Goal: Task Accomplishment & Management: Use online tool/utility

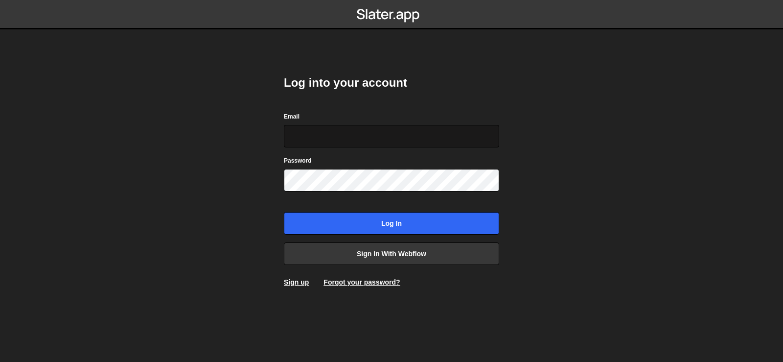
click at [353, 125] on input "Email" at bounding box center [391, 136] width 215 height 23
click at [353, 149] on form "Email Password Log in" at bounding box center [391, 172] width 215 height 123
click at [357, 137] on input "Email" at bounding box center [391, 136] width 215 height 23
type input "[EMAIL_ADDRESS][DOMAIN_NAME]"
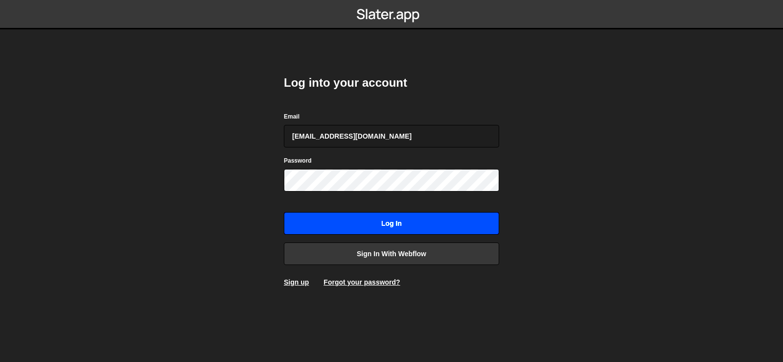
click at [469, 219] on input "Log in" at bounding box center [391, 223] width 215 height 23
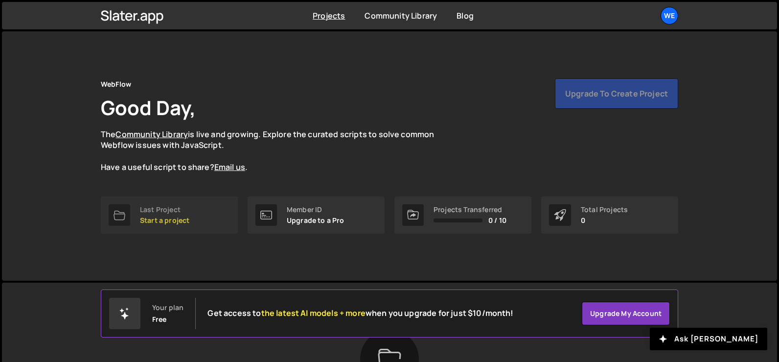
click at [158, 214] on div "Last Project Start a project" at bounding box center [164, 215] width 49 height 19
click at [154, 209] on div "Last Project" at bounding box center [164, 210] width 49 height 8
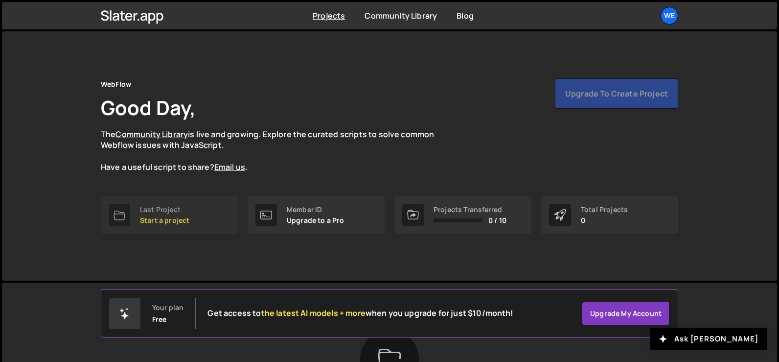
click at [154, 209] on div "Last Project" at bounding box center [164, 210] width 49 height 8
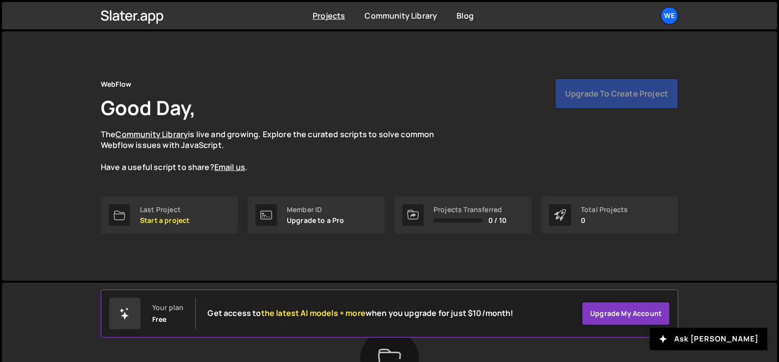
click at [159, 240] on div "WebFlow Good Day, The Community Library is live and growing. Explore the curate…" at bounding box center [389, 155] width 607 height 249
click at [181, 198] on link "Last Project Start a project" at bounding box center [169, 214] width 137 height 37
click at [181, 192] on div "WebFlow Good Day, The Community Library is live and growing. Explore the curate…" at bounding box center [390, 137] width 578 height 118
click at [176, 228] on link "Last Project Start a project" at bounding box center [169, 214] width 137 height 37
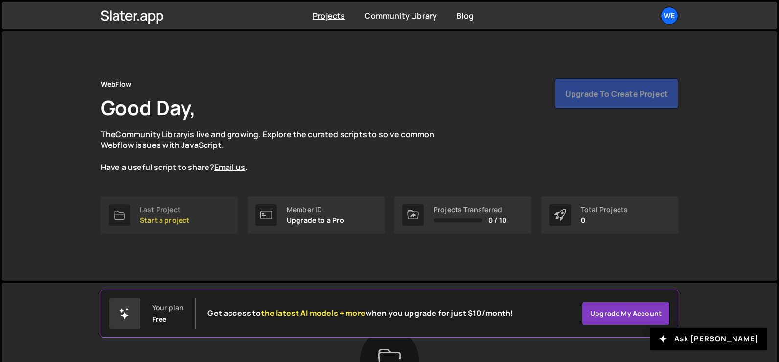
click at [176, 228] on link "Last Project Start a project" at bounding box center [169, 214] width 137 height 37
click at [123, 257] on div "WebFlow Good Day, The Community Library is live and growing. Explore the curate…" at bounding box center [389, 155] width 607 height 249
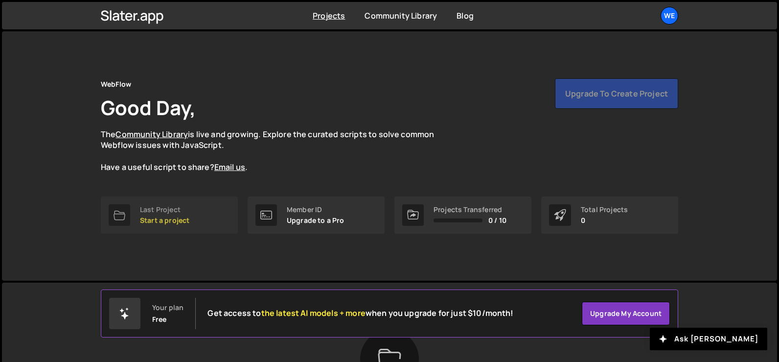
click at [146, 224] on p "Start a project" at bounding box center [164, 220] width 49 height 8
drag, startPoint x: 147, startPoint y: 223, endPoint x: 110, endPoint y: 252, distance: 46.4
click at [110, 252] on div "WebFlow Good Day, The Community Library is live and growing. Explore the curate…" at bounding box center [389, 155] width 607 height 249
click at [152, 112] on h1 "Good Day," at bounding box center [148, 107] width 95 height 27
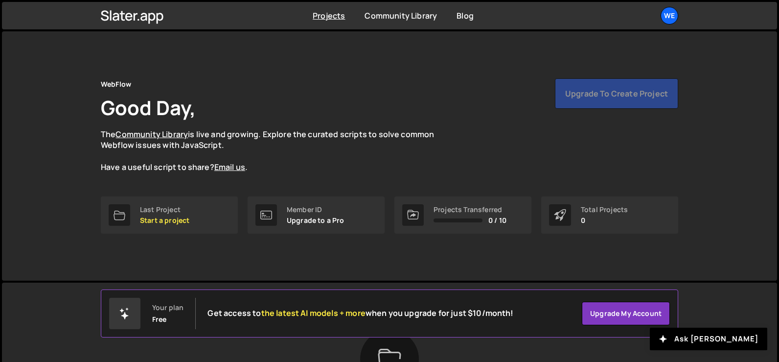
click at [182, 112] on h1 "Good Day," at bounding box center [148, 107] width 95 height 27
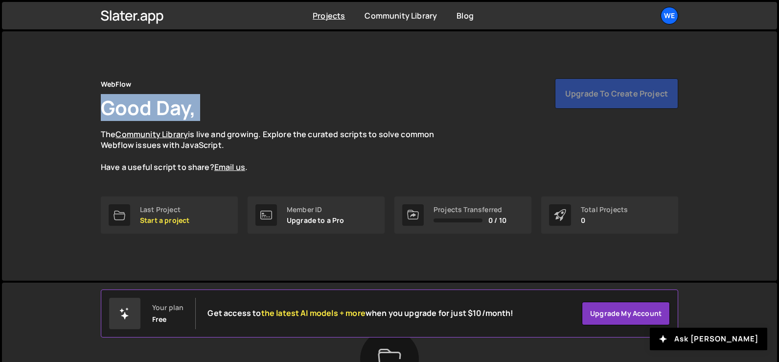
click at [182, 112] on h1 "Good Day," at bounding box center [148, 107] width 95 height 27
click at [200, 109] on div "WebFlow Good Day, The Community Library is live and growing. Explore the curate…" at bounding box center [390, 125] width 578 height 94
drag, startPoint x: 200, startPoint y: 109, endPoint x: 104, endPoint y: 112, distance: 96.5
click at [104, 112] on div "WebFlow Good Day, The Community Library is live and growing. Explore the curate…" at bounding box center [390, 125] width 578 height 94
click at [104, 112] on h1 "Good Day," at bounding box center [148, 107] width 95 height 27
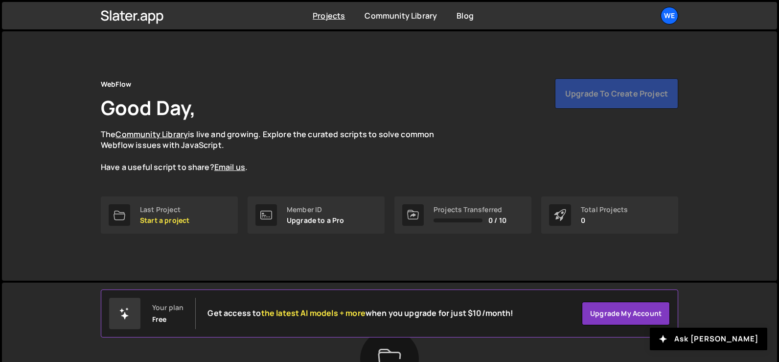
drag, startPoint x: 100, startPoint y: 84, endPoint x: 231, endPoint y: 113, distance: 133.8
click at [230, 114] on div "WebFlow Good Day, The Community Library is live and growing. Explore the curate…" at bounding box center [389, 155] width 607 height 249
click at [231, 112] on div "WebFlow Good Day, The Community Library is live and growing. Explore the curate…" at bounding box center [390, 125] width 578 height 94
drag, startPoint x: 101, startPoint y: 83, endPoint x: 262, endPoint y: 159, distance: 178.0
click at [262, 159] on div "WebFlow Good Day, The Community Library is live and growing. Explore the curate…" at bounding box center [390, 125] width 578 height 94
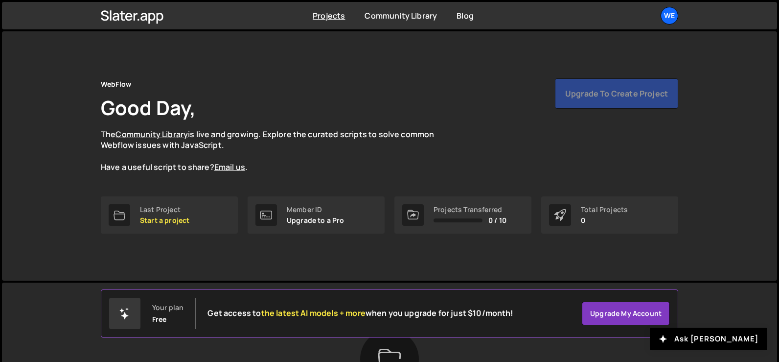
click at [273, 177] on div "WebFlow Good Day, The Community Library is live and growing. Explore the curate…" at bounding box center [390, 137] width 578 height 118
drag, startPoint x: 277, startPoint y: 167, endPoint x: 90, endPoint y: 91, distance: 201.8
click at [90, 91] on div "WebFlow Good Day, The Community Library is live and growing. Explore the curate…" at bounding box center [389, 155] width 607 height 249
drag, startPoint x: 95, startPoint y: 84, endPoint x: 315, endPoint y: 175, distance: 238.1
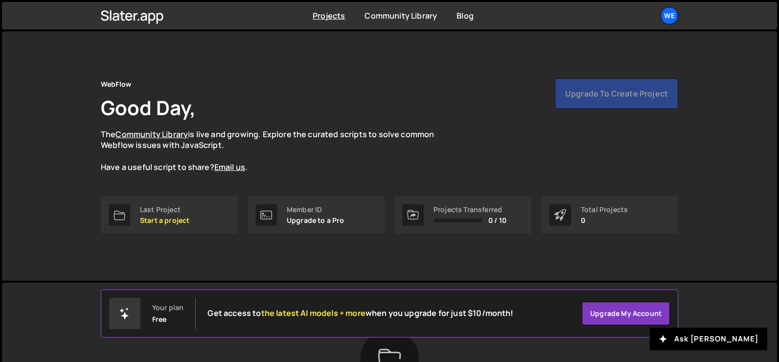
click at [315, 175] on div "WebFlow Good Day, The Community Library is live and growing. Explore the curate…" at bounding box center [389, 155] width 607 height 249
click at [316, 175] on div "WebFlow Good Day, The Community Library is live and growing. Explore the curate…" at bounding box center [390, 137] width 578 height 118
drag, startPoint x: 258, startPoint y: 171, endPoint x: 99, endPoint y: 78, distance: 184.7
click at [99, 78] on div "WebFlow Good Day, The Community Library is live and growing. Explore the curate…" at bounding box center [389, 155] width 607 height 249
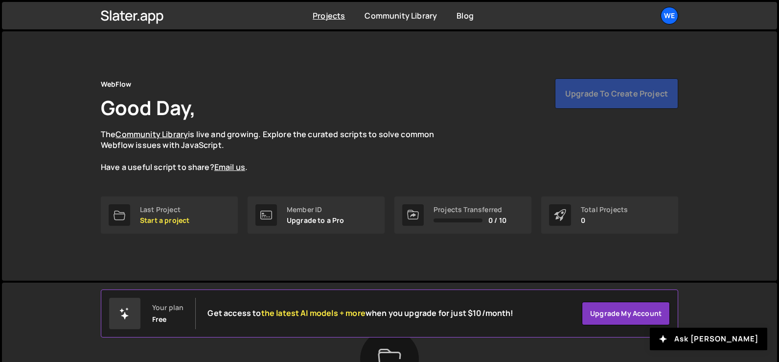
drag, startPoint x: 98, startPoint y: 84, endPoint x: 711, endPoint y: 207, distance: 624.6
click at [711, 221] on div "WebFlow Good Day, The Community Library is live and growing. Explore the curate…" at bounding box center [389, 155] width 775 height 249
click at [690, 171] on div "WebFlow Good Day, The Community Library is live and growing. Explore the curate…" at bounding box center [389, 155] width 607 height 249
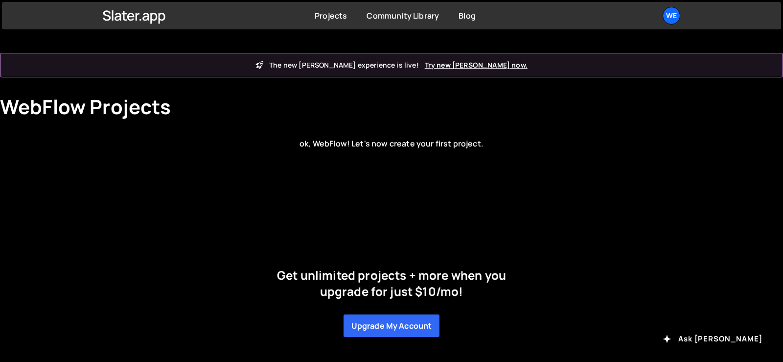
click at [72, 109] on h1 "WebFlow Projects" at bounding box center [85, 106] width 171 height 23
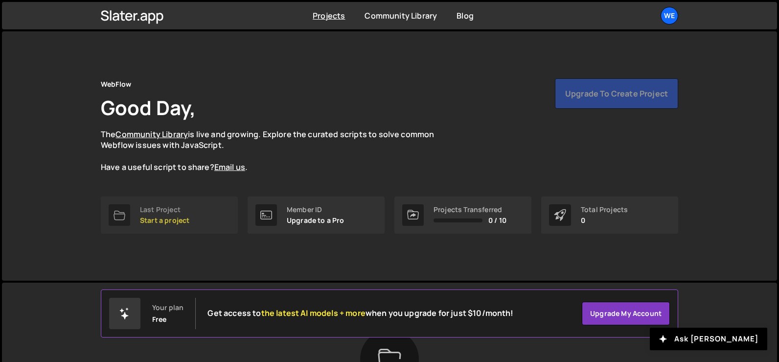
click at [168, 221] on p "Start a project" at bounding box center [164, 220] width 49 height 8
drag, startPoint x: 96, startPoint y: 85, endPoint x: 325, endPoint y: 163, distance: 241.5
click at [325, 163] on div "WebFlow Good Day, The Community Library is live and growing. Explore the curate…" at bounding box center [389, 155] width 607 height 249
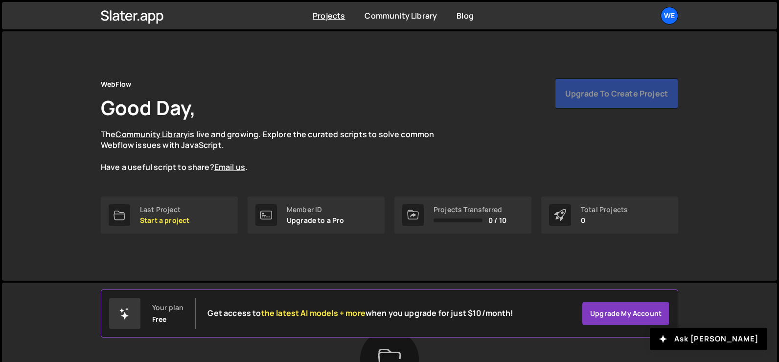
click at [325, 163] on p "The Community Library is live and growing. Explore the curated scripts to solve…" at bounding box center [277, 151] width 352 height 44
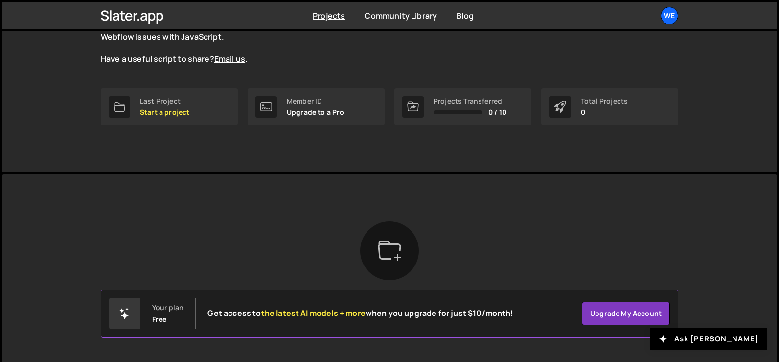
scroll to position [124, 0]
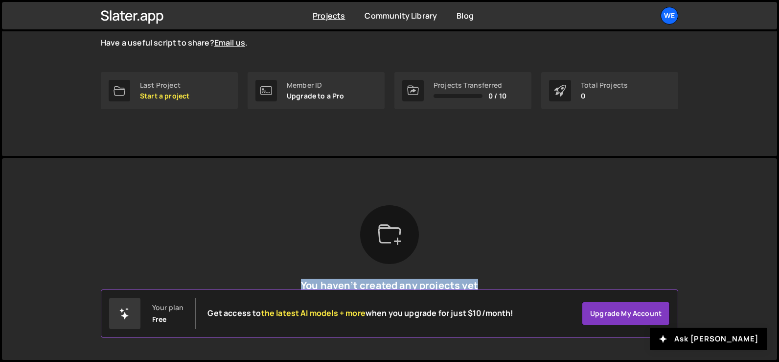
drag, startPoint x: 303, startPoint y: 283, endPoint x: 533, endPoint y: 281, distance: 229.6
click at [533, 281] on div "You haven’t created any projects yet To get started, you need to create a proje…" at bounding box center [390, 259] width 578 height 108
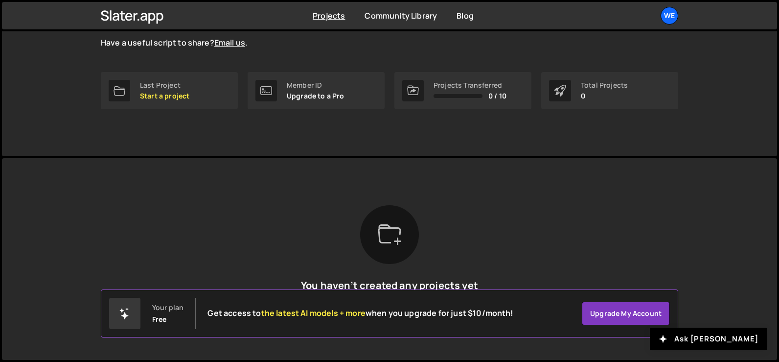
click at [678, 244] on div "Slater is designed for desktop use. Please use a larger screen to access the fu…" at bounding box center [389, 259] width 607 height 202
drag, startPoint x: 436, startPoint y: 87, endPoint x: 548, endPoint y: 86, distance: 111.6
click at [548, 86] on div "Last Project Start a project Member ID Upgrade to a Pro Projects Transferred 0 …" at bounding box center [390, 90] width 578 height 37
click at [505, 80] on div "Projects Transferred 0 / 10" at bounding box center [463, 90] width 137 height 37
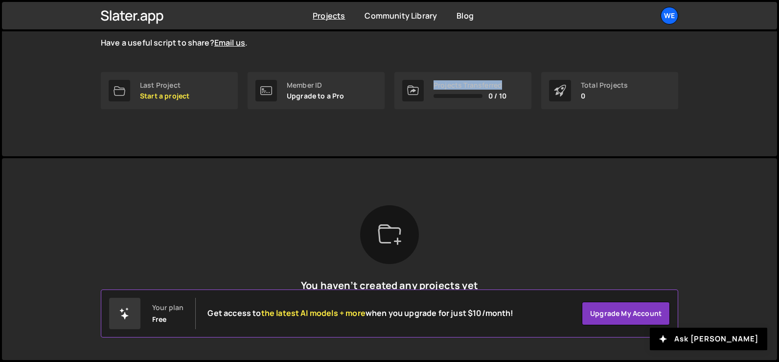
click at [505, 80] on div "Projects Transferred 0 / 10" at bounding box center [463, 90] width 137 height 37
click at [457, 181] on div "Slater is designed for desktop use. Please use a larger screen to access the fu…" at bounding box center [389, 259] width 607 height 202
click at [603, 86] on div "Total Projects" at bounding box center [604, 85] width 47 height 8
click at [317, 101] on div "Member ID Upgrade to a Pro" at bounding box center [316, 90] width 137 height 37
click at [216, 94] on link "Last Project Start a project" at bounding box center [169, 90] width 137 height 37
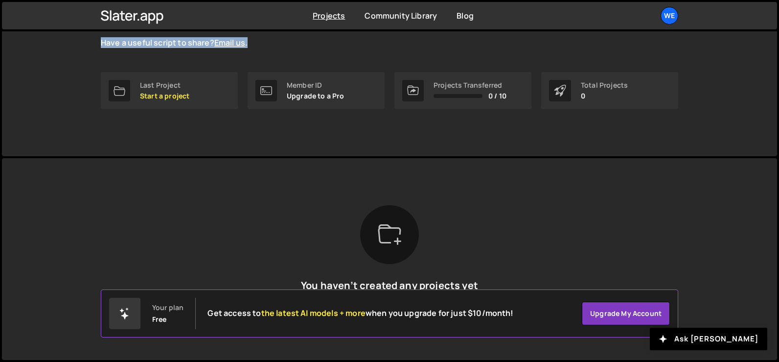
drag, startPoint x: 98, startPoint y: 42, endPoint x: 327, endPoint y: 46, distance: 229.6
click at [327, 46] on div "WebFlow Good Day, The Community Library is live and growing. Explore the curate…" at bounding box center [389, 31] width 607 height 249
click at [327, 46] on p "The Community Library is live and growing. Explore the curated scripts to solve…" at bounding box center [277, 26] width 352 height 44
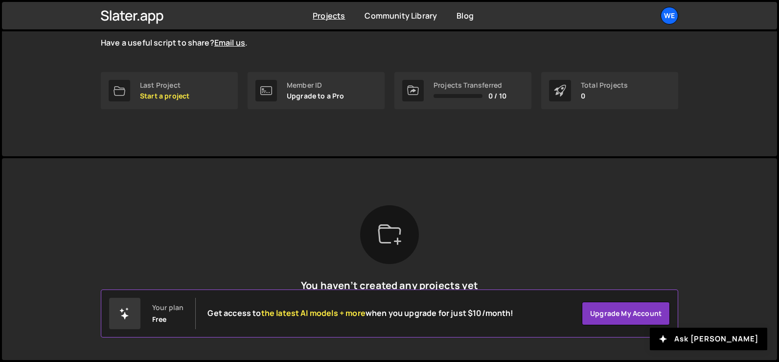
click at [348, 37] on p "The Community Library is live and growing. Explore the curated scripts to solve…" at bounding box center [277, 26] width 352 height 44
click at [291, 42] on p "The Community Library is live and growing. Explore the curated scripts to solve…" at bounding box center [277, 26] width 352 height 44
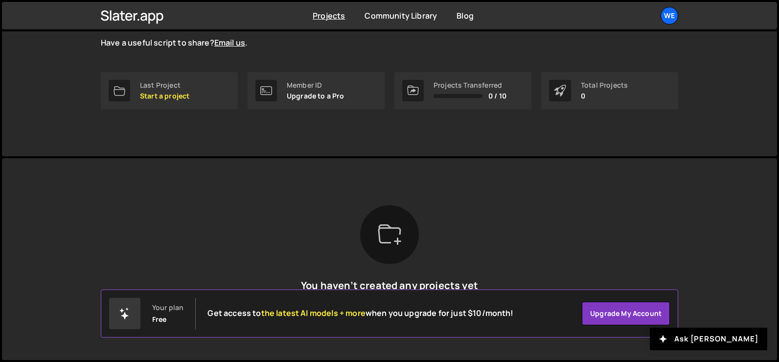
click at [291, 42] on p "The Community Library is live and growing. Explore the curated scripts to solve…" at bounding box center [277, 26] width 352 height 44
click at [320, 38] on p "The Community Library is live and growing. Explore the curated scripts to solve…" at bounding box center [277, 26] width 352 height 44
drag, startPoint x: 100, startPoint y: 40, endPoint x: 277, endPoint y: 52, distance: 177.1
click at [277, 52] on div "WebFlow Good Day, The Community Library is live and growing. Explore the curate…" at bounding box center [389, 31] width 607 height 249
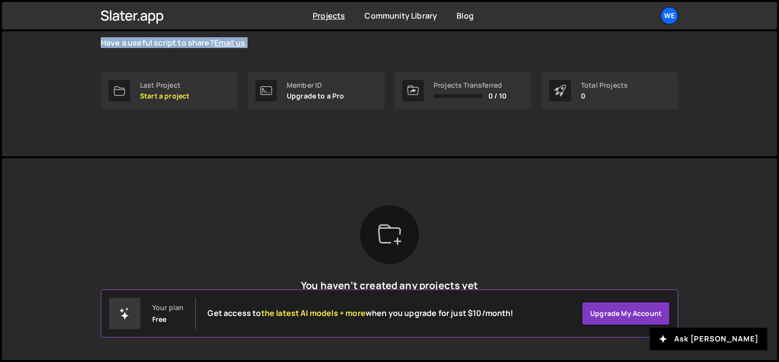
click at [298, 40] on p "The Community Library is live and growing. Explore the curated scripts to solve…" at bounding box center [277, 26] width 352 height 44
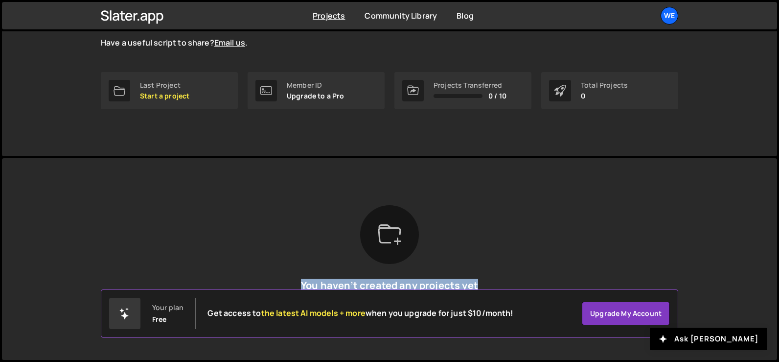
drag, startPoint x: 303, startPoint y: 287, endPoint x: 647, endPoint y: 277, distance: 344.3
click at [636, 283] on div "You haven’t created any projects yet To get started, you need to create a proje…" at bounding box center [390, 259] width 578 height 108
click at [671, 238] on div "You haven’t created any projects yet To get started, you need to create a proje…" at bounding box center [390, 259] width 578 height 108
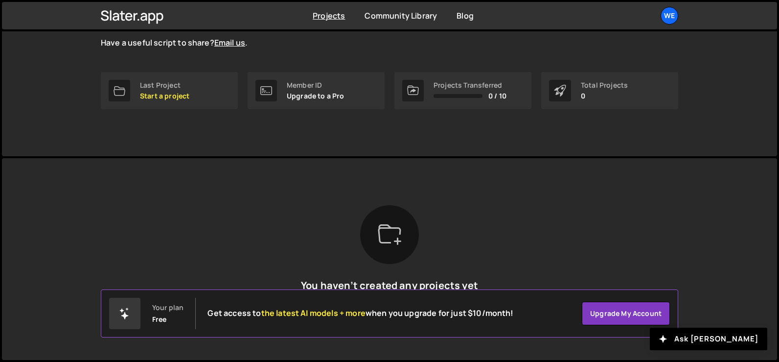
click at [671, 238] on div "You haven’t created any projects yet To get started, you need to create a proje…" at bounding box center [390, 259] width 578 height 108
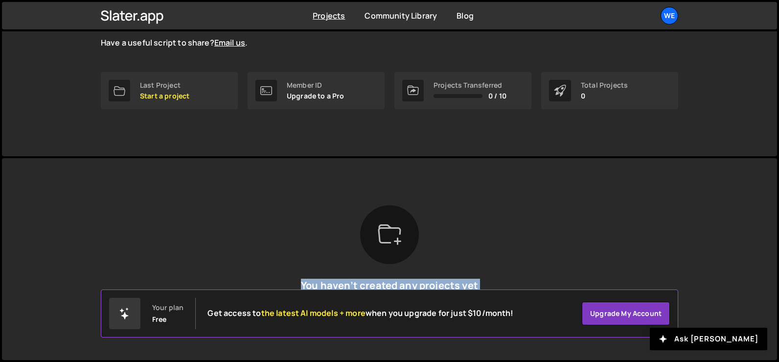
click at [671, 238] on div "You haven’t created any projects yet To get started, you need to create a proje…" at bounding box center [390, 259] width 578 height 108
click at [583, 210] on div "You haven’t created any projects yet To get started, you need to create a proje…" at bounding box center [390, 259] width 578 height 108
click at [453, 282] on h5 "You haven’t created any projects yet" at bounding box center [389, 286] width 181 height 12
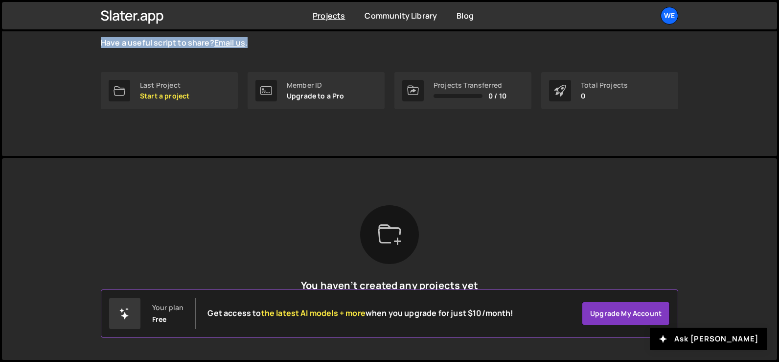
drag, startPoint x: 102, startPoint y: 44, endPoint x: 303, endPoint y: 56, distance: 201.1
click at [303, 56] on div "WebFlow Good Day, The Community Library is live and growing. Explore the curate…" at bounding box center [390, 13] width 578 height 118
click at [305, 49] on div "WebFlow Good Day, The Community Library is live and growing. Explore the curate…" at bounding box center [390, 13] width 578 height 118
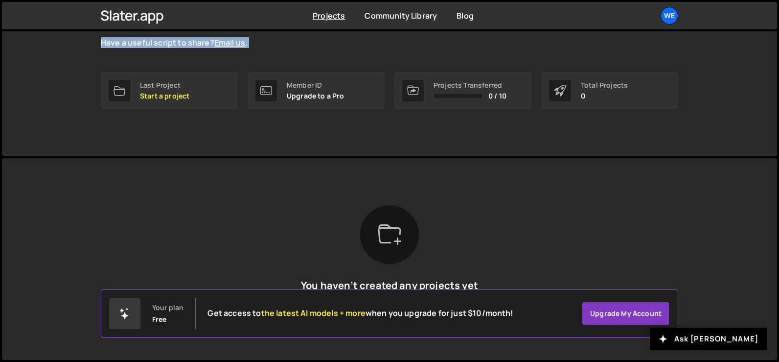
click at [352, 45] on p "The Community Library is live and growing. Explore the curated scripts to solve…" at bounding box center [277, 26] width 352 height 44
click at [389, 43] on p "The Community Library is live and growing. Explore the curated scripts to solve…" at bounding box center [277, 26] width 352 height 44
click at [137, 49] on div "WebFlow Good Day, The Community Library is live and growing. Explore the curate…" at bounding box center [390, 13] width 578 height 118
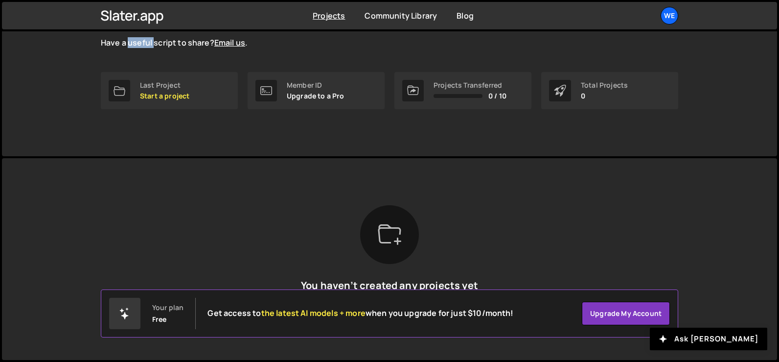
click at [137, 49] on div "WebFlow Good Day, The Community Library is live and growing. Explore the curate…" at bounding box center [390, 13] width 578 height 118
click at [144, 49] on div "WebFlow Good Day, The Community Library is live and growing. Explore the curate…" at bounding box center [390, 13] width 578 height 118
click at [149, 96] on p "Start a project" at bounding box center [164, 96] width 49 height 8
click at [155, 94] on p "Start a project" at bounding box center [164, 96] width 49 height 8
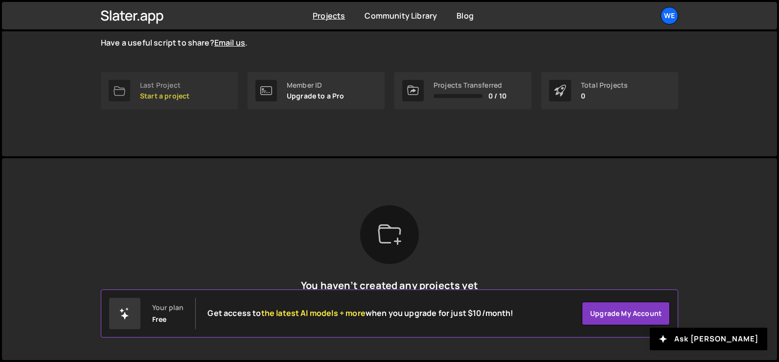
click at [189, 91] on link "Last Project Start a project" at bounding box center [169, 90] width 137 height 37
